Goal: Task Accomplishment & Management: Manage account settings

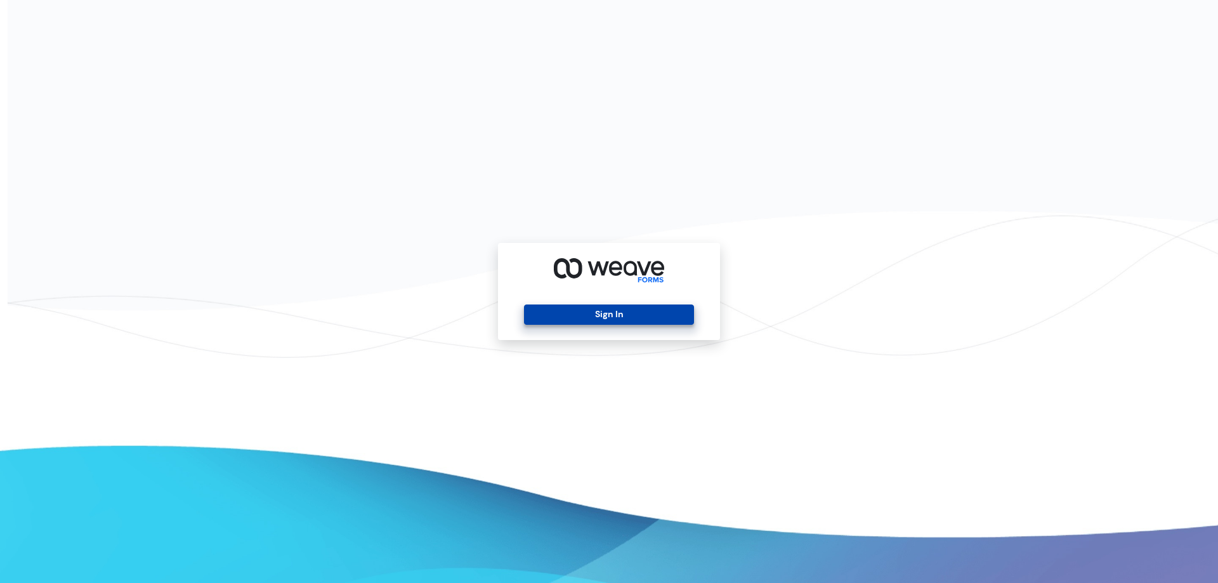
click at [598, 310] on button "Sign In" at bounding box center [608, 314] width 169 height 20
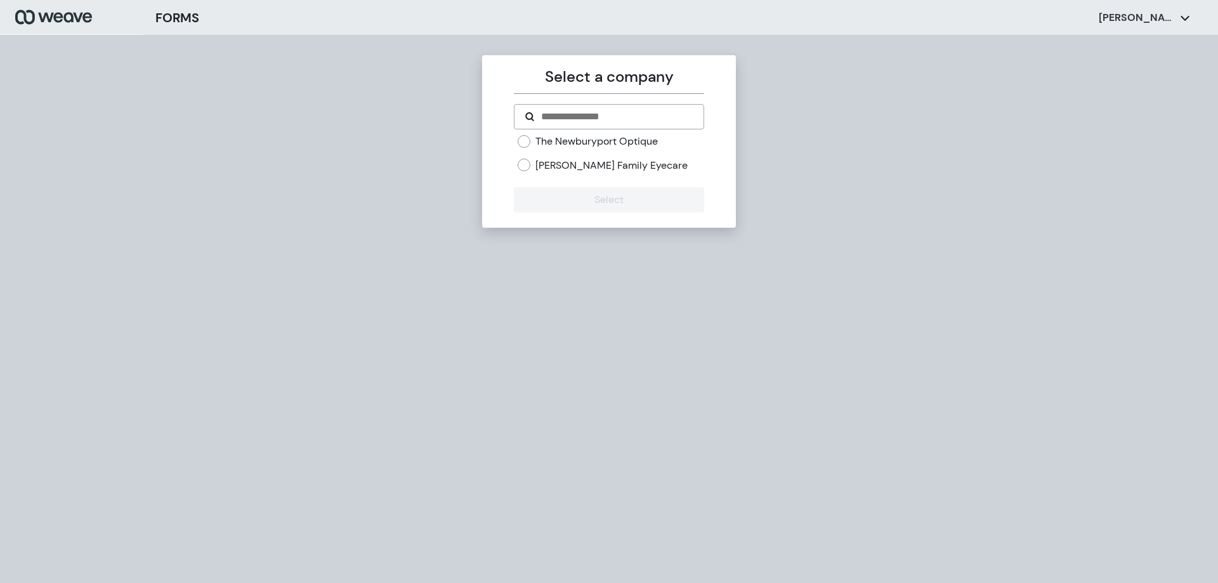
click at [549, 164] on label "[PERSON_NAME] Family Eyecare" at bounding box center [611, 166] width 152 height 14
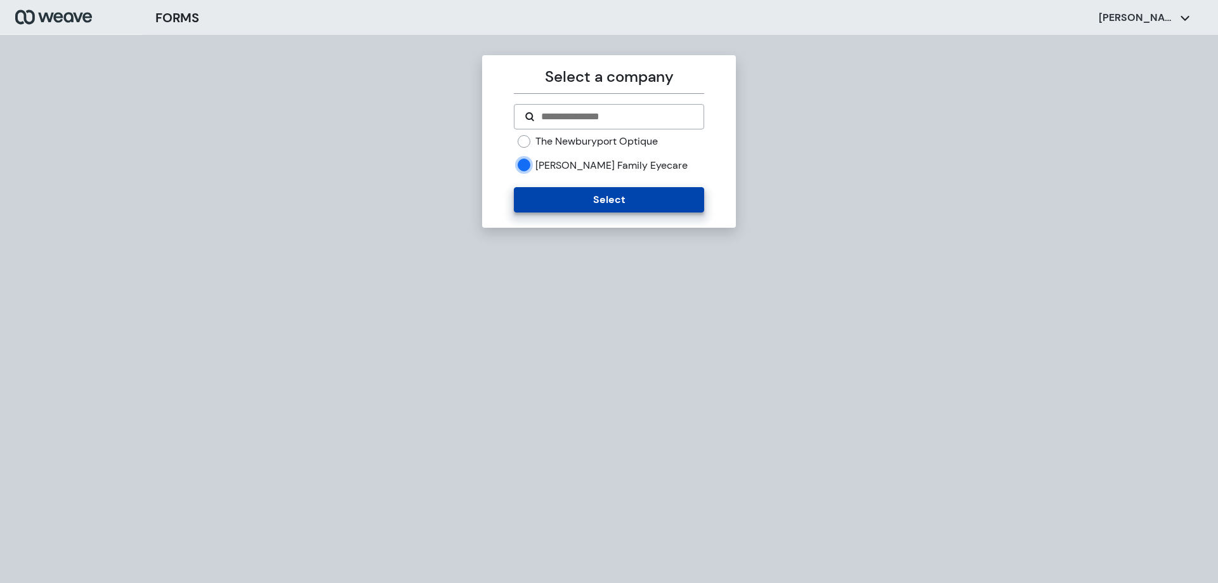
click at [642, 200] on button "Select" at bounding box center [609, 199] width 190 height 25
